Goal: Task Accomplishment & Management: Use online tool/utility

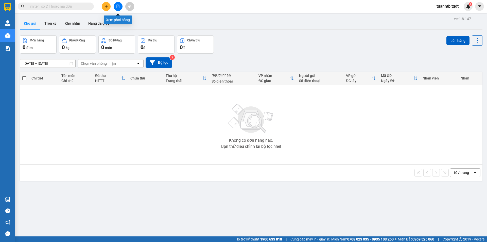
click at [120, 4] on button at bounding box center [118, 6] width 9 height 9
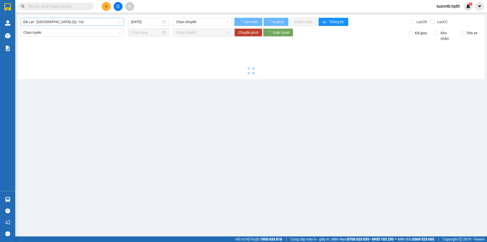
click at [85, 22] on span "Đà Lạt - [GEOGRAPHIC_DATA] (QL 1A)" at bounding box center [72, 22] width 98 height 8
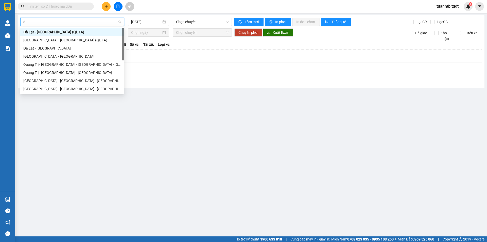
type input "da"
click at [39, 45] on div "Đà Lạt - [GEOGRAPHIC_DATA]" at bounding box center [72, 48] width 98 height 6
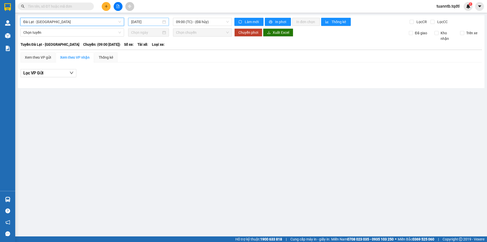
click at [155, 22] on input "[DATE]" at bounding box center [146, 22] width 30 height 6
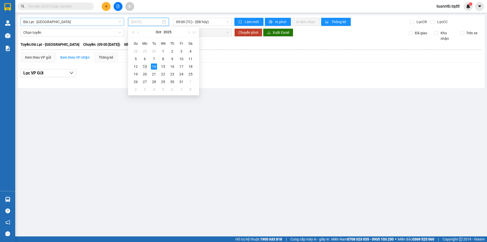
click at [146, 66] on div "13" at bounding box center [145, 66] width 6 height 6
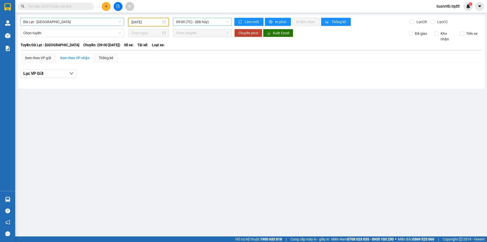
click at [215, 22] on span "09:00 (TC) - (Đã hủy)" at bounding box center [202, 22] width 53 height 8
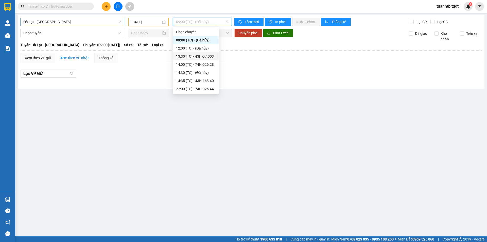
click at [204, 54] on div "13:30 (TC) - 43H-07.003" at bounding box center [196, 57] width 40 height 6
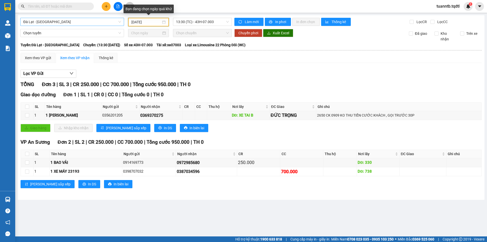
click at [135, 22] on input "[DATE]" at bounding box center [146, 22] width 30 height 6
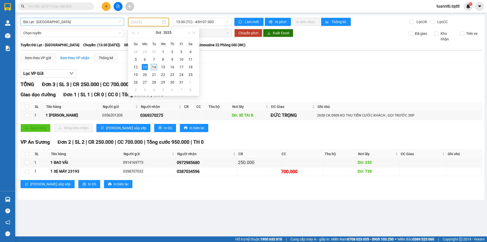
click at [155, 67] on div "14" at bounding box center [154, 67] width 6 height 6
type input "[DATE]"
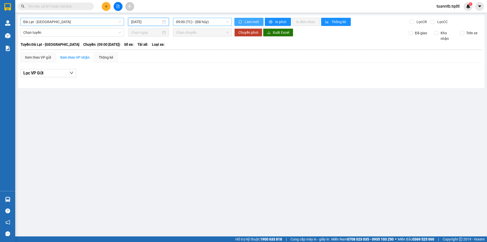
click at [213, 21] on span "09:00 (TC) - (Đã hủy)" at bounding box center [202, 22] width 53 height 8
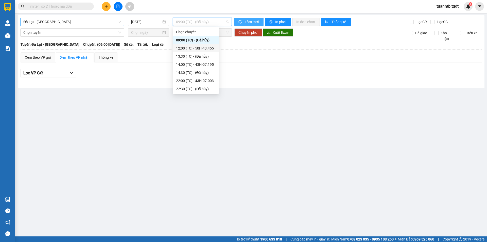
click at [208, 49] on div "12:00 (TC) - 50H-43.455" at bounding box center [196, 48] width 40 height 6
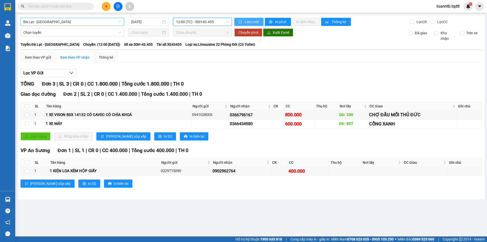
click at [91, 23] on span "Đà Lạt - [GEOGRAPHIC_DATA]" at bounding box center [72, 22] width 98 height 8
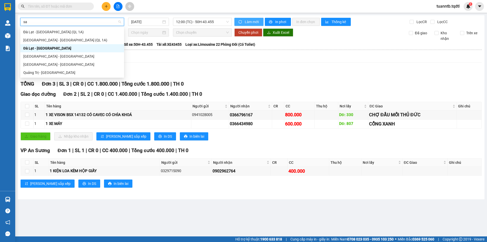
type input "sai"
click at [42, 58] on div "[GEOGRAPHIC_DATA] - [GEOGRAPHIC_DATA]" at bounding box center [72, 57] width 98 height 6
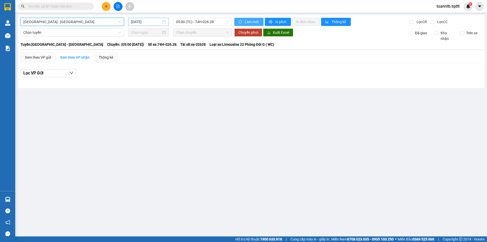
click at [151, 22] on input "[DATE]" at bounding box center [146, 22] width 30 height 6
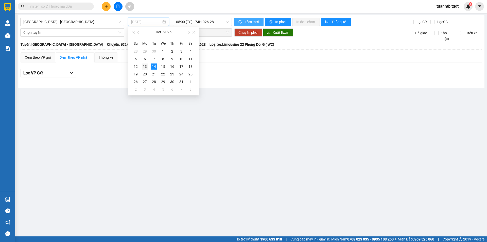
click at [147, 66] on div "13" at bounding box center [145, 66] width 6 height 6
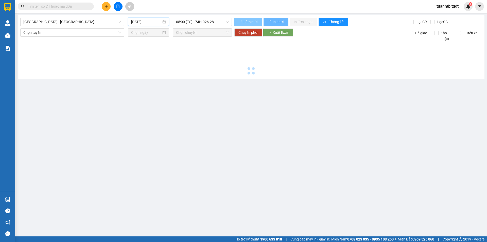
type input "[DATE]"
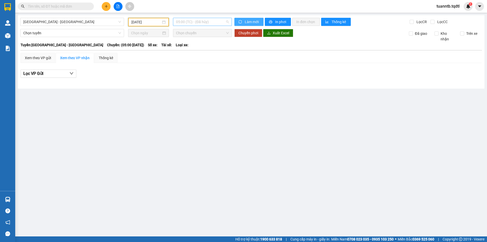
click at [202, 23] on span "05:00 (TC) - (Đã hủy)" at bounding box center [202, 22] width 53 height 8
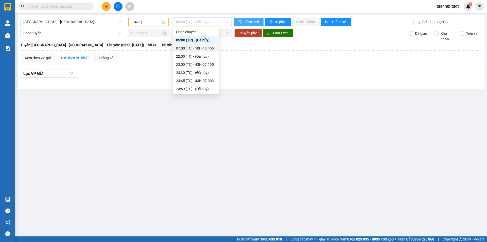
click at [204, 47] on div "07:00 (TC) - 50H-43.455" at bounding box center [196, 48] width 40 height 6
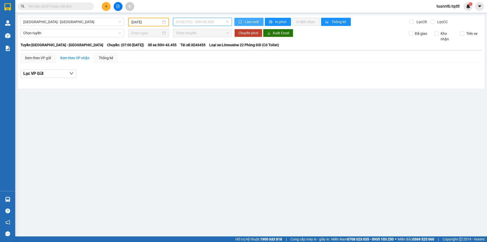
click at [206, 22] on span "07:00 (TC) - 50H-43.455" at bounding box center [202, 22] width 53 height 8
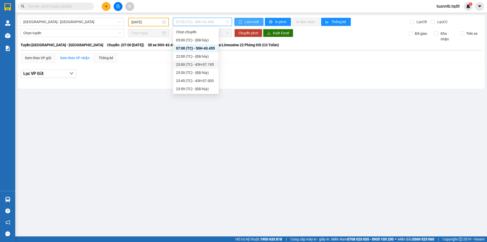
click at [213, 66] on div "23:00 (TC) - 43H-07.195" at bounding box center [196, 65] width 40 height 6
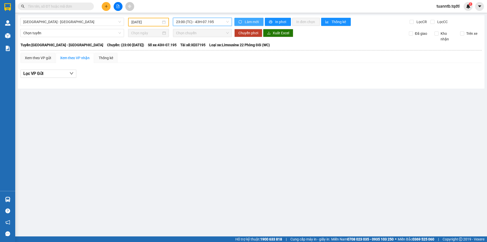
click at [215, 20] on span "23:00 (TC) - 43H-07.195" at bounding box center [202, 22] width 53 height 8
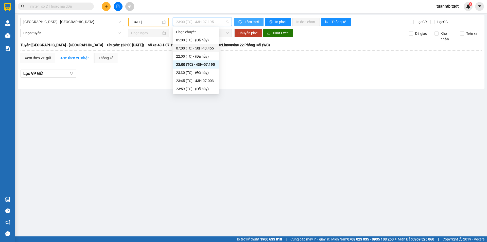
click at [212, 47] on div "07:00 (TC) - 50H-43.455" at bounding box center [196, 48] width 40 height 6
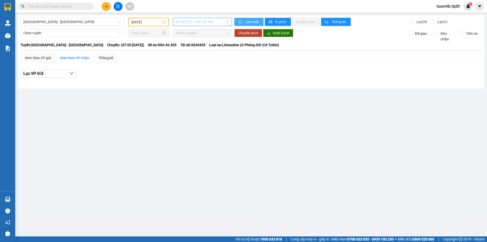
click at [214, 25] on span "07:00 (TC) - 50H-43.455" at bounding box center [202, 22] width 53 height 8
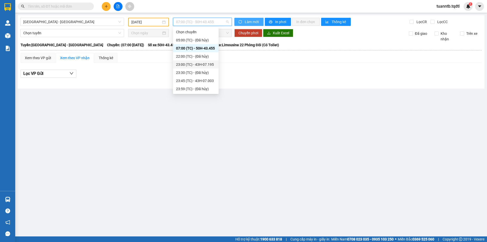
click at [210, 64] on div "23:00 (TC) - 43H-07.195" at bounding box center [196, 65] width 40 height 6
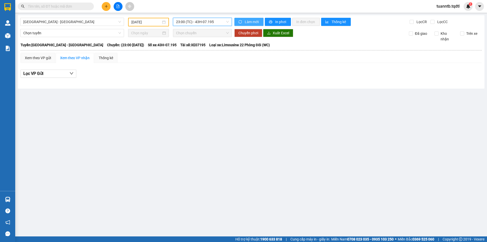
click at [205, 23] on span "23:00 (TC) - 43H-07.195" at bounding box center [202, 22] width 53 height 8
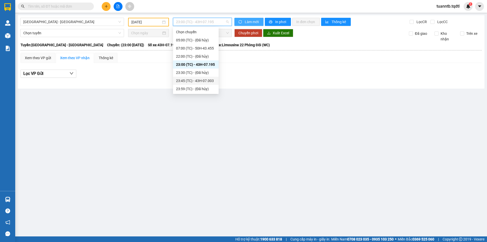
click at [208, 82] on div "23:45 (TC) - 43H-07.003" at bounding box center [196, 81] width 40 height 6
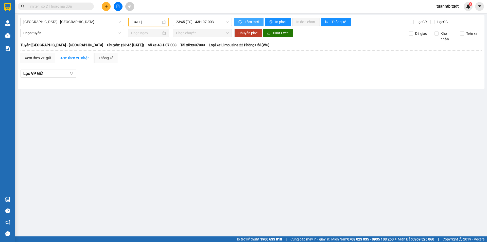
click at [196, 17] on div "[GEOGRAPHIC_DATA] - [GEOGRAPHIC_DATA] [DATE] 23:45 (TC) - 43H-07.003 Làm mới In…" at bounding box center [251, 51] width 467 height 73
click at [204, 22] on span "23:45 (TC) - 43H-07.003" at bounding box center [202, 22] width 53 height 8
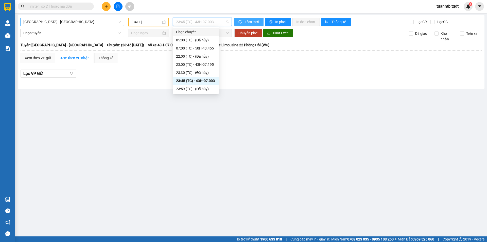
click at [103, 22] on span "[GEOGRAPHIC_DATA] - [GEOGRAPHIC_DATA]" at bounding box center [72, 22] width 98 height 8
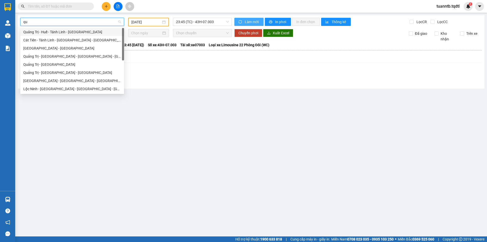
type input "qua"
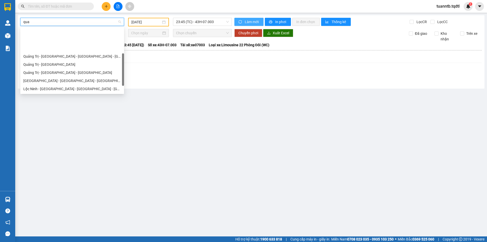
scroll to position [25, 0]
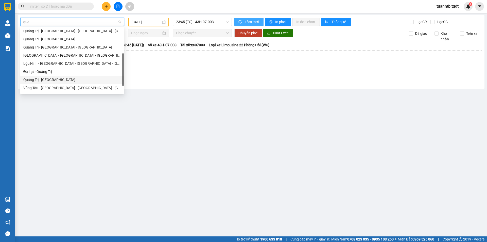
click at [44, 78] on div "Quảng Trị - [GEOGRAPHIC_DATA]" at bounding box center [72, 80] width 98 height 6
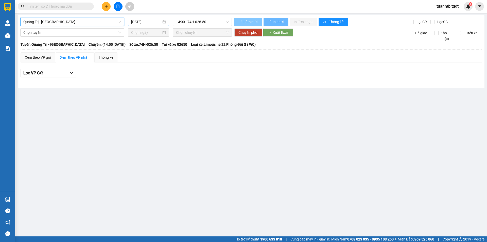
click at [143, 22] on input "[DATE]" at bounding box center [146, 22] width 30 height 6
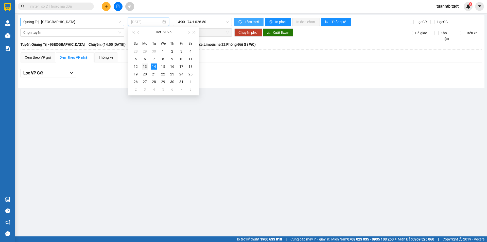
click at [145, 70] on td "13" at bounding box center [144, 67] width 9 height 8
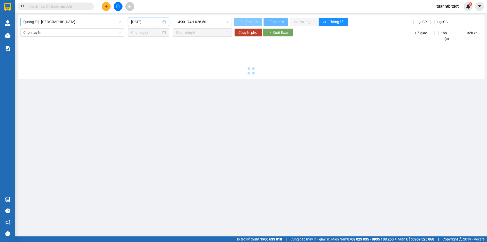
type input "[DATE]"
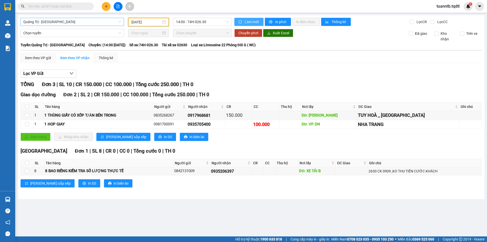
click at [376, 146] on div "TỔNG Đơn 3 | SL 10 | CR 150.000 | CC 100.000 | Tổng cước 250.000 | TH 0 Giao dọ…" at bounding box center [251, 136] width 461 height 113
click at [179, 148] on div "Quảng Ngãi Đơn 1 | SL 8 | CR 0 | CC 0 | Tổng cước 0 | TH 0" at bounding box center [251, 151] width 461 height 8
click at [153, 146] on div "TỔNG Đơn 3 | SL 10 | CR 150.000 | CC 100.000 | Tổng cước 250.000 | TH 0 Giao dọ…" at bounding box center [251, 136] width 461 height 113
click at [142, 147] on div "TỔNG Đơn 3 | SL 10 | CR 150.000 | CC 100.000 | Tổng cước 250.000 | TH 0 Giao dọ…" at bounding box center [251, 136] width 461 height 113
click at [134, 147] on div "TỔNG Đơn 3 | SL 10 | CR 150.000 | CC 100.000 | Tổng cước 250.000 | TH 0 Giao dọ…" at bounding box center [251, 136] width 461 height 113
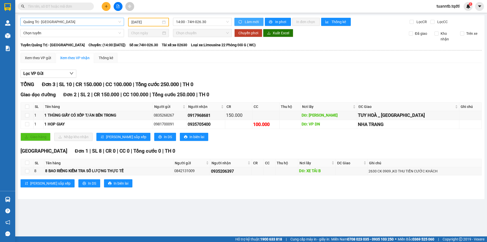
click at [134, 147] on div "Quảng Ngãi Đơn 1 | SL 8 | CR 0 | CC 0 | Tổng cước 0 | TH 0" at bounding box center [251, 151] width 461 height 8
drag, startPoint x: 115, startPoint y: 153, endPoint x: 130, endPoint y: 152, distance: 15.0
click at [133, 152] on span "Tổng cước 0" at bounding box center [147, 151] width 28 height 6
click at [170, 154] on div "Quảng Ngãi Đơn 1 | SL 8 | CR 0 | CC 0 | Tổng cước 0 | TH 0" at bounding box center [251, 151] width 461 height 8
